Goal: Task Accomplishment & Management: Manage account settings

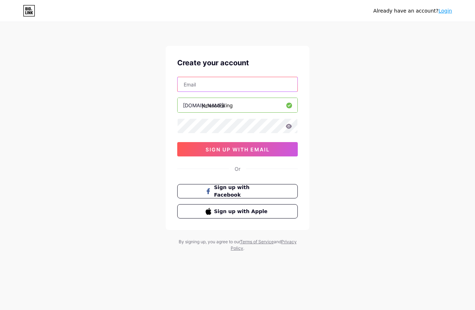
click at [229, 89] on input "text" at bounding box center [237, 84] width 120 height 14
type input "[PERSON_NAME][EMAIL_ADDRESS][DOMAIN_NAME]"
click at [288, 126] on icon at bounding box center [288, 126] width 6 height 5
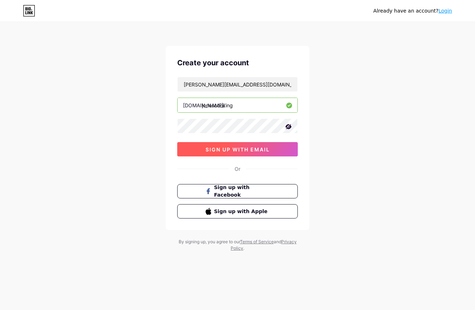
click at [261, 144] on button "sign up with email" at bounding box center [237, 149] width 120 height 14
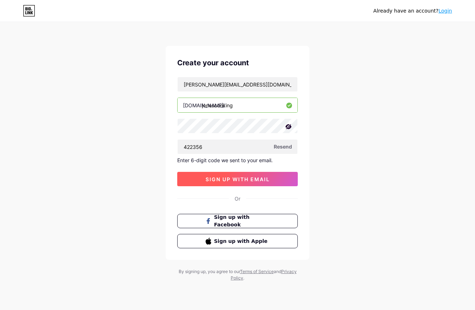
type input "422356"
click at [262, 176] on span "sign up with email" at bounding box center [237, 179] width 64 height 6
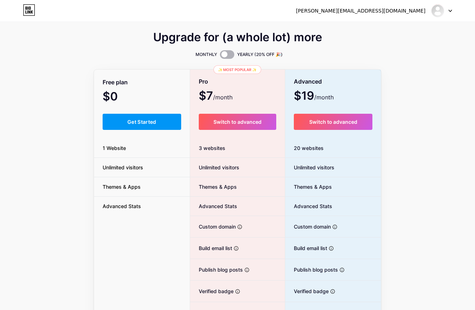
click at [224, 52] on span at bounding box center [227, 54] width 14 height 9
click at [220, 56] on input "checkbox" at bounding box center [220, 56] width 0 height 0
click at [224, 52] on span at bounding box center [227, 54] width 14 height 9
click at [220, 56] on input "checkbox" at bounding box center [220, 56] width 0 height 0
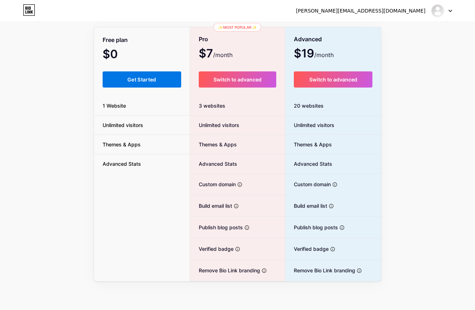
scroll to position [42, 0]
click at [148, 81] on span "Get Started" at bounding box center [141, 79] width 29 height 6
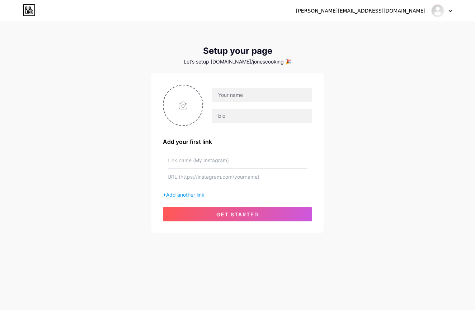
click at [199, 194] on span "Add another link" at bounding box center [185, 194] width 38 height 6
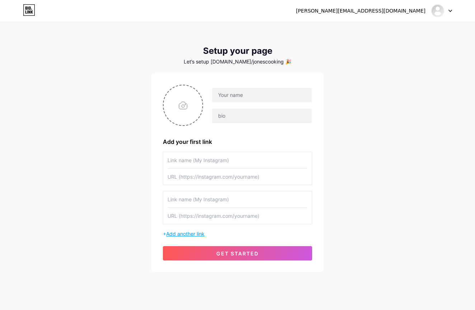
click at [196, 232] on span "Add another link" at bounding box center [185, 233] width 38 height 6
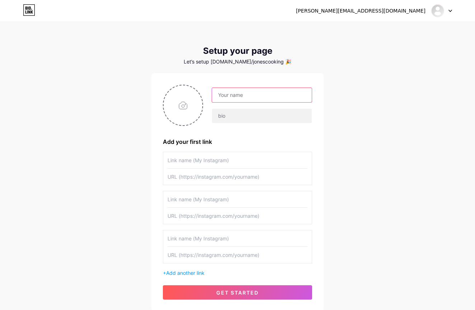
type input "C"
type input "j"
type input "[PERSON_NAME] Cooking"
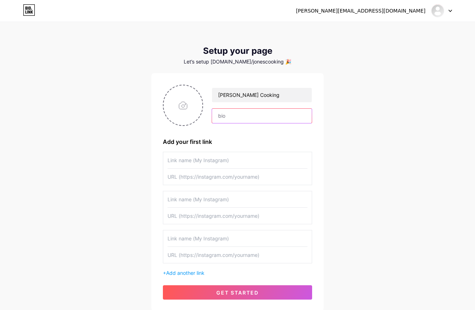
click at [229, 118] on input "text" at bounding box center [262, 116] width 100 height 14
click at [211, 163] on input "text" at bounding box center [237, 160] width 140 height 16
type input "My Tiktok"
type input "My Instagram Food"
click at [222, 115] on input "text" at bounding box center [262, 116] width 100 height 14
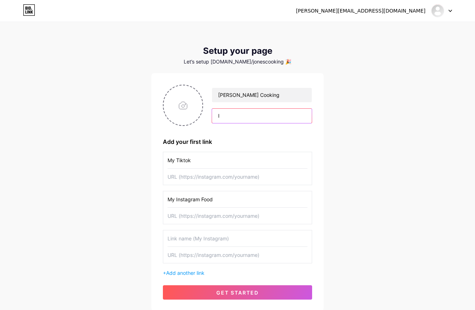
type input "I"
click at [186, 180] on input "text" at bounding box center [237, 176] width 140 height 16
paste input "[URL][DOMAIN_NAME]"
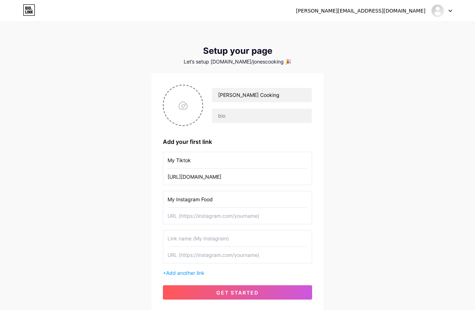
type input "[URL][DOMAIN_NAME]"
click at [239, 199] on input "My Instagram Food" at bounding box center [237, 199] width 140 height 16
click at [239, 217] on input "text" at bounding box center [237, 216] width 140 height 16
click at [215, 221] on input "text" at bounding box center [237, 216] width 140 height 16
click at [213, 216] on input "text" at bounding box center [237, 216] width 140 height 16
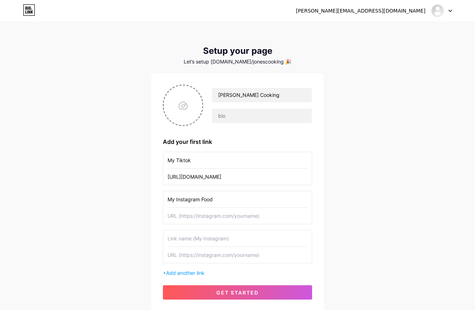
paste input "[URL][DOMAIN_NAME]"
type input "[URL][DOMAIN_NAME]"
click at [186, 102] on input "file" at bounding box center [182, 105] width 39 height 40
click at [193, 241] on input "text" at bounding box center [237, 238] width 140 height 16
click at [187, 94] on input "file" at bounding box center [182, 105] width 39 height 40
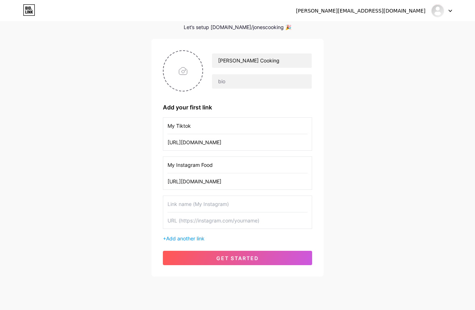
scroll to position [37, 0]
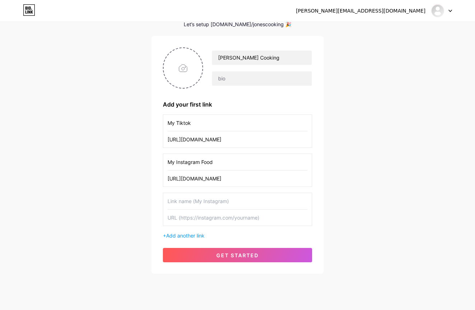
click at [223, 221] on input "text" at bounding box center [237, 217] width 140 height 16
paste input "[URL][DOMAIN_NAME]"
drag, startPoint x: 281, startPoint y: 216, endPoint x: 259, endPoint y: 215, distance: 21.9
click at [259, 216] on input "[URL][DOMAIN_NAME]" at bounding box center [237, 217] width 140 height 16
type input "[URL][DOMAIN_NAME]"
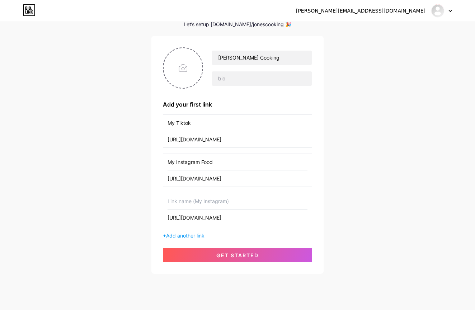
click at [238, 190] on div "My Tiktok [URL][DOMAIN_NAME] My Instagram Food [URL][DOMAIN_NAME] [URL][DOMAIN_…" at bounding box center [237, 176] width 149 height 125
click at [229, 201] on input "text" at bounding box center [237, 201] width 140 height 16
type input "M"
type input "p"
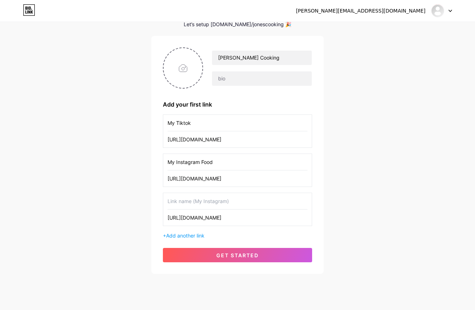
type input "p"
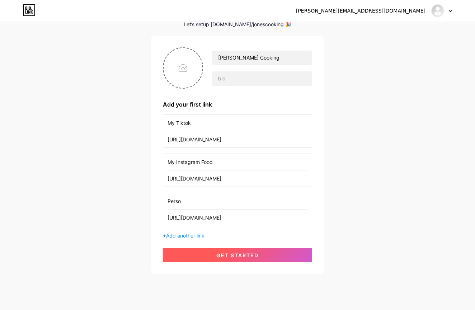
type input "Perso"
click at [228, 257] on span "get started" at bounding box center [237, 255] width 42 height 6
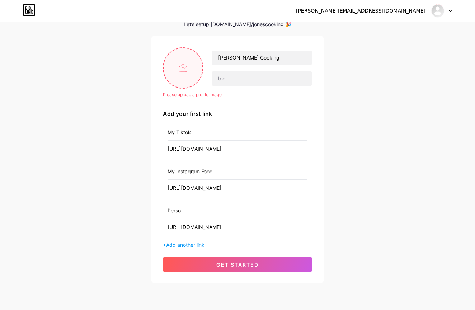
click at [180, 65] on input "file" at bounding box center [182, 68] width 39 height 40
type input "C:\fakepath\DSC09206 3.jpg"
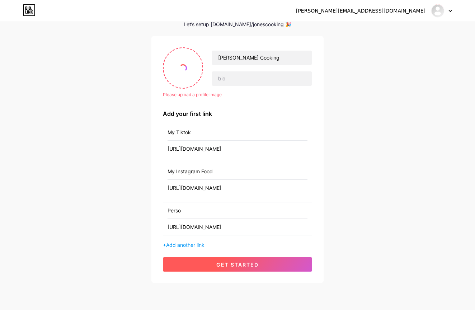
click at [254, 266] on span "get started" at bounding box center [237, 264] width 42 height 6
